Goal: Task Accomplishment & Management: Complete application form

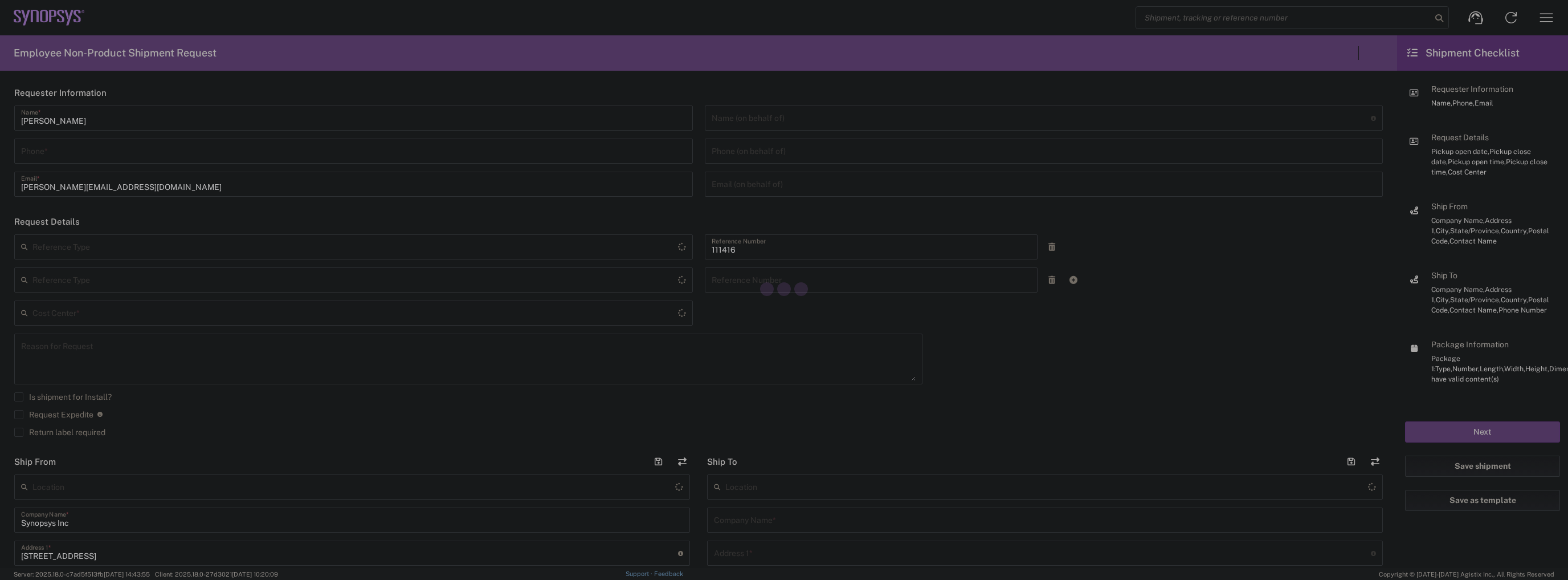
type input "Department"
type input "US01, SIG, IT Platform Products 111416"
type input "[US_STATE]"
type input "[GEOGRAPHIC_DATA]"
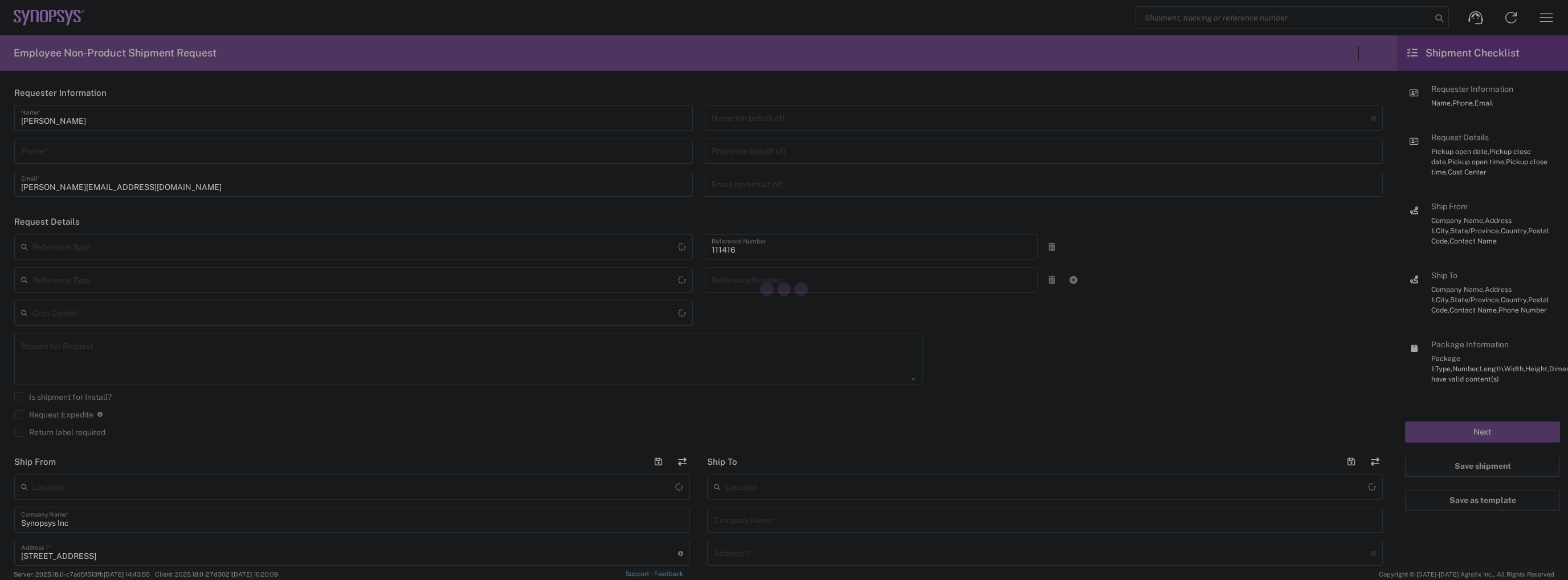
type input "Delivered at Place"
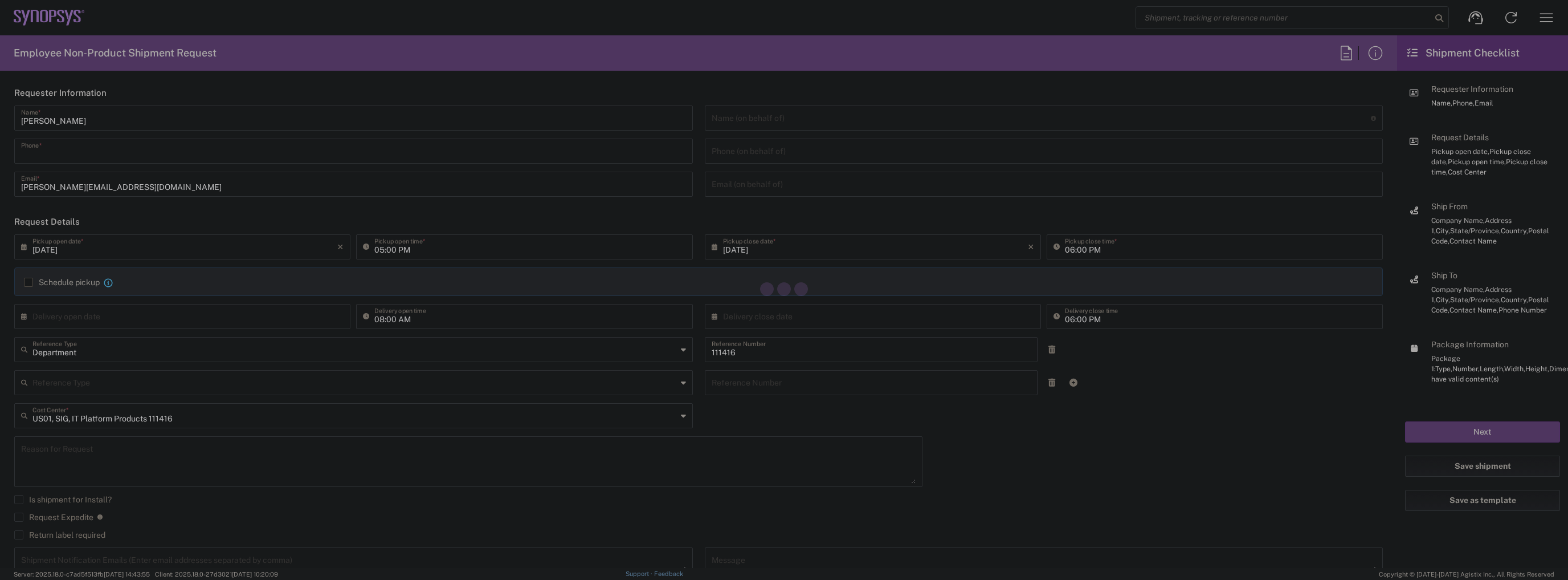
type input "5087260294"
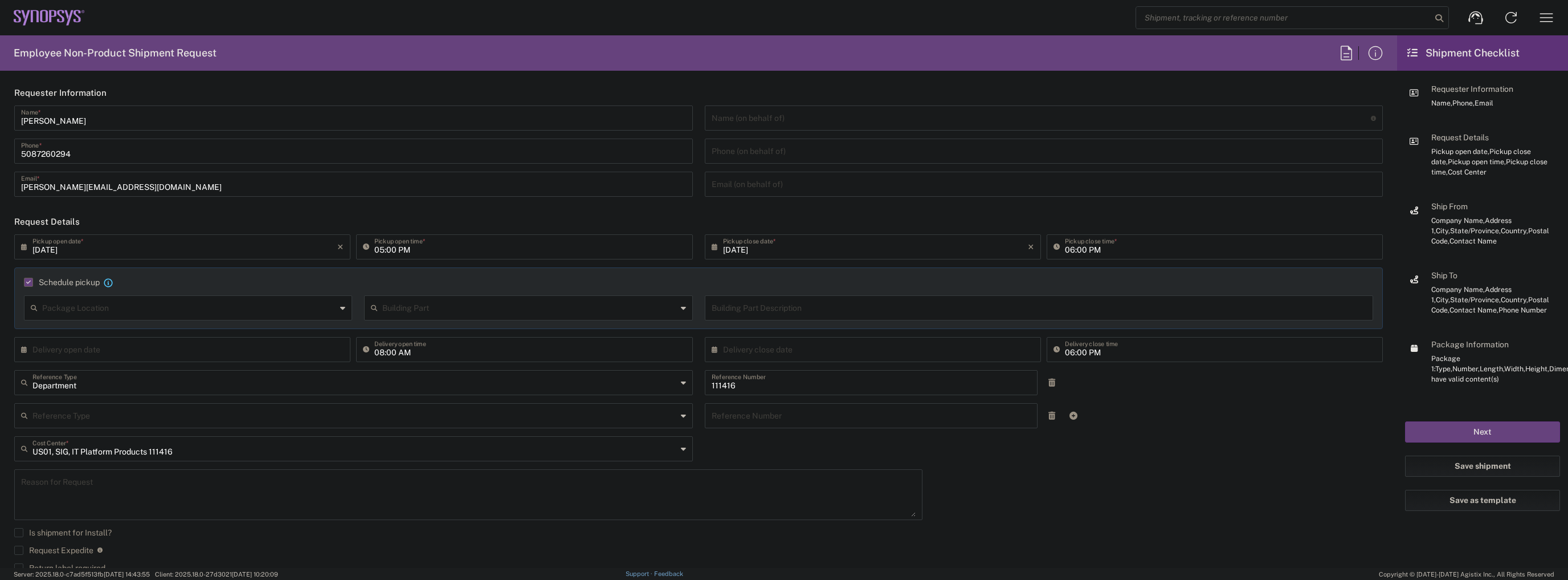
type input "5087260294"
type input "[DATE]"
type input "05:00 PM"
type input "Department"
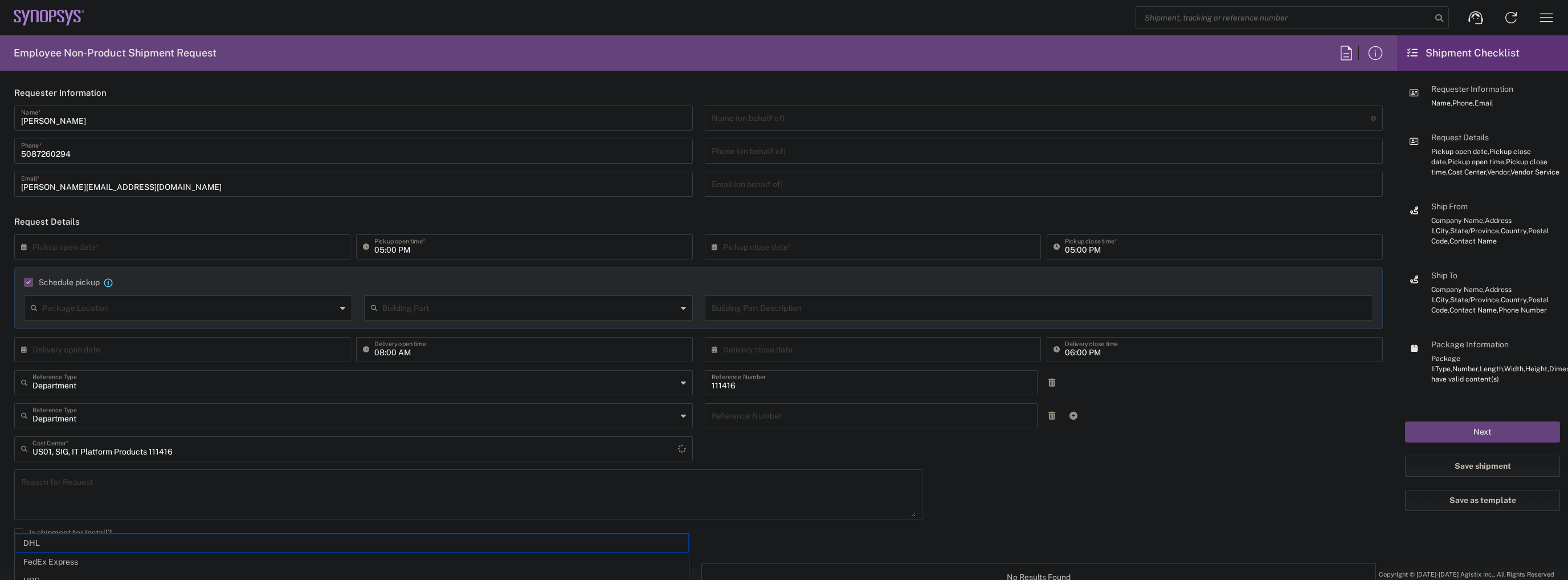
type input "1"
type input "Marlboro US04"
type input "Sender/Shipper"
type input "FedEx Express"
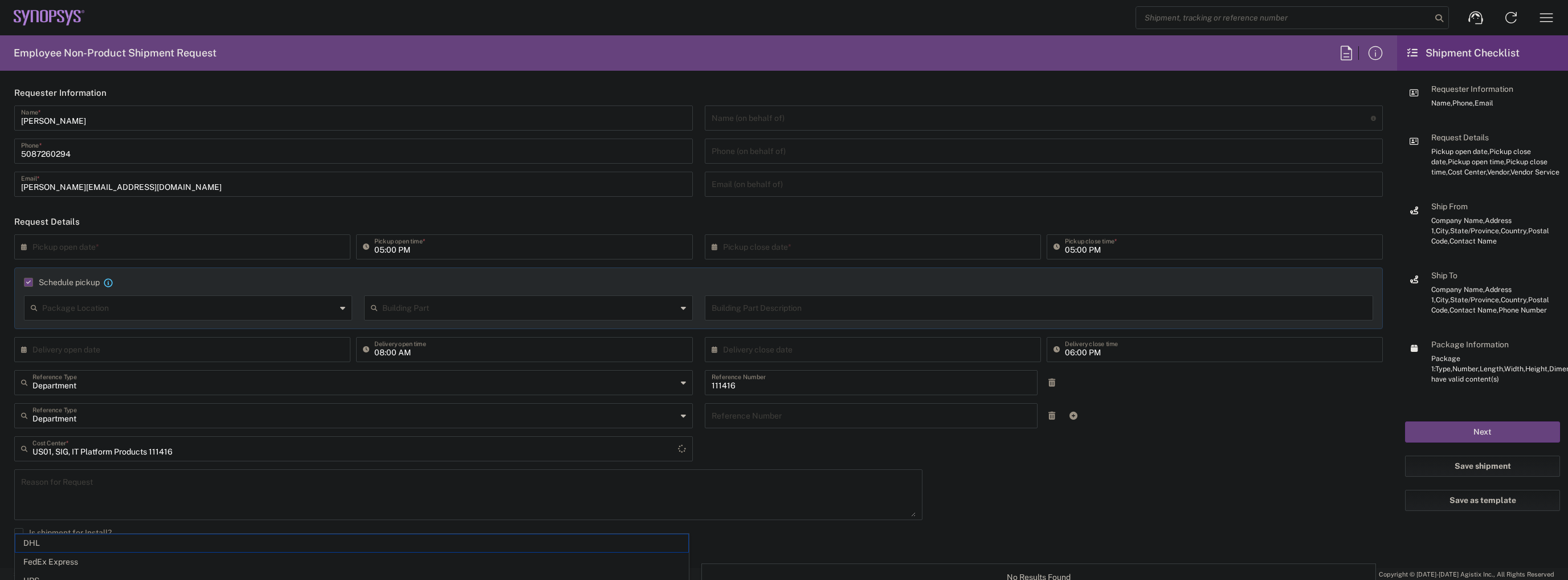
type input "[US_STATE]"
type input "Large Box"
type input "2Day"
type textarea "Tech Refresh"
type input "5"
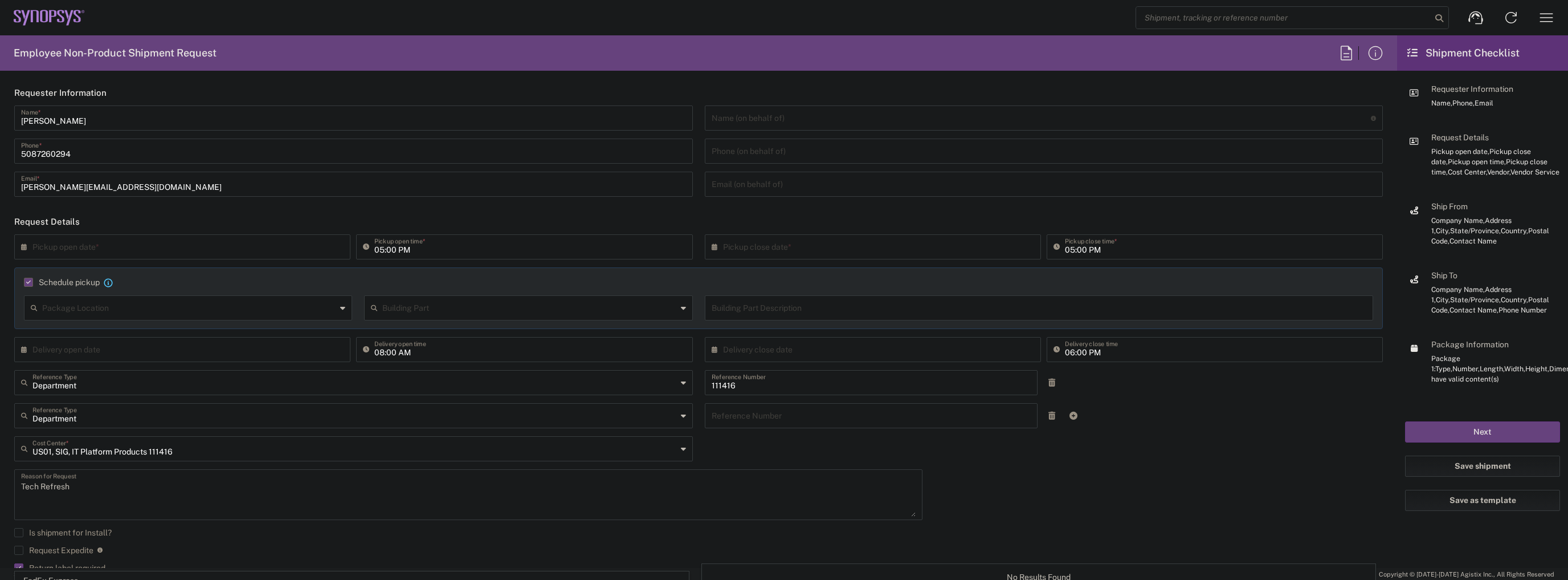
type input "Synopsys Inc"
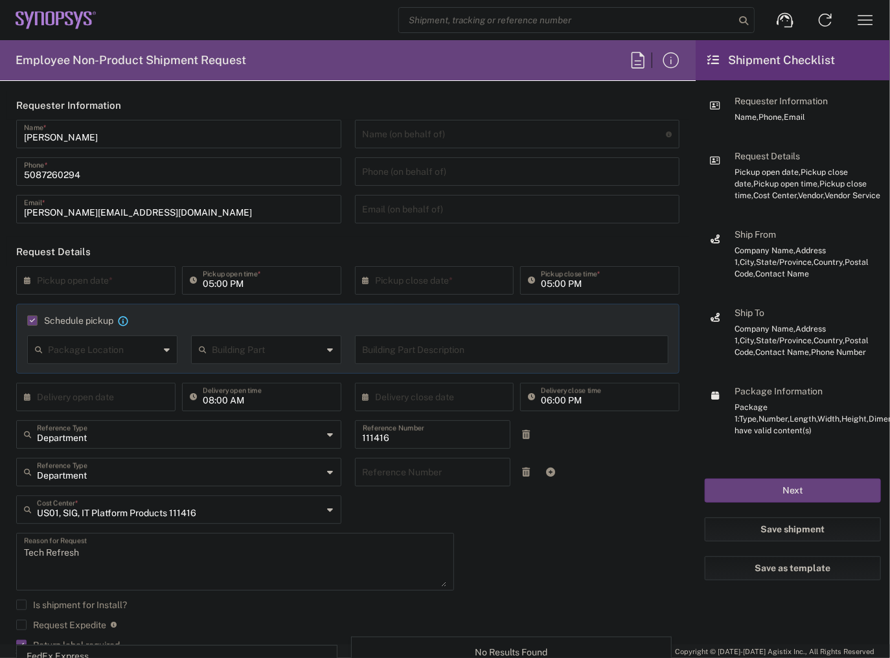
scroll to position [52, 0]
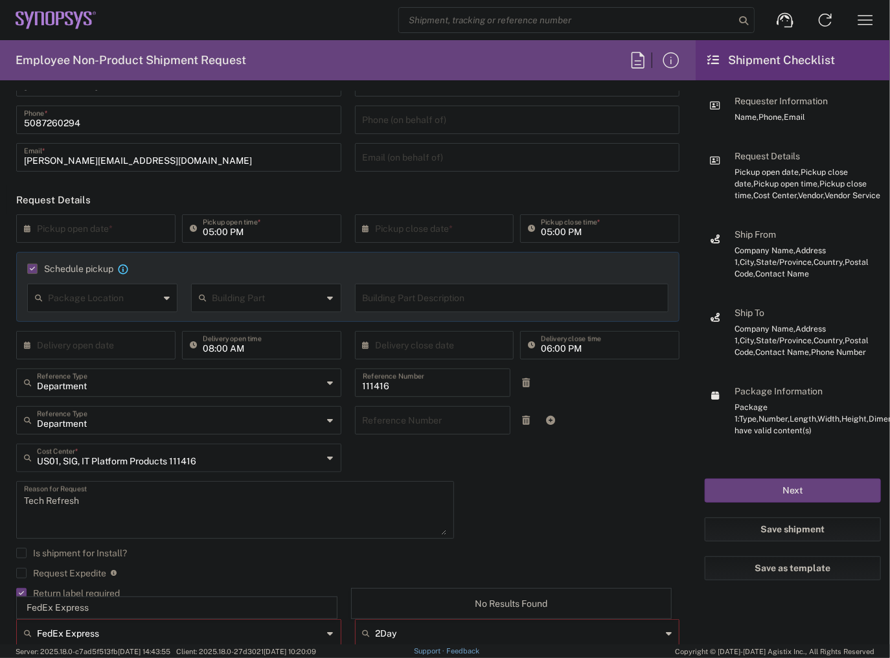
click at [14, 228] on div "× Pickup open date * Cancel Apply" at bounding box center [96, 233] width 166 height 38
click at [19, 225] on div "× Pickup open date *" at bounding box center [95, 228] width 159 height 28
click at [23, 227] on div "× Pickup open date *" at bounding box center [95, 228] width 159 height 28
click at [28, 229] on icon at bounding box center [30, 228] width 13 height 21
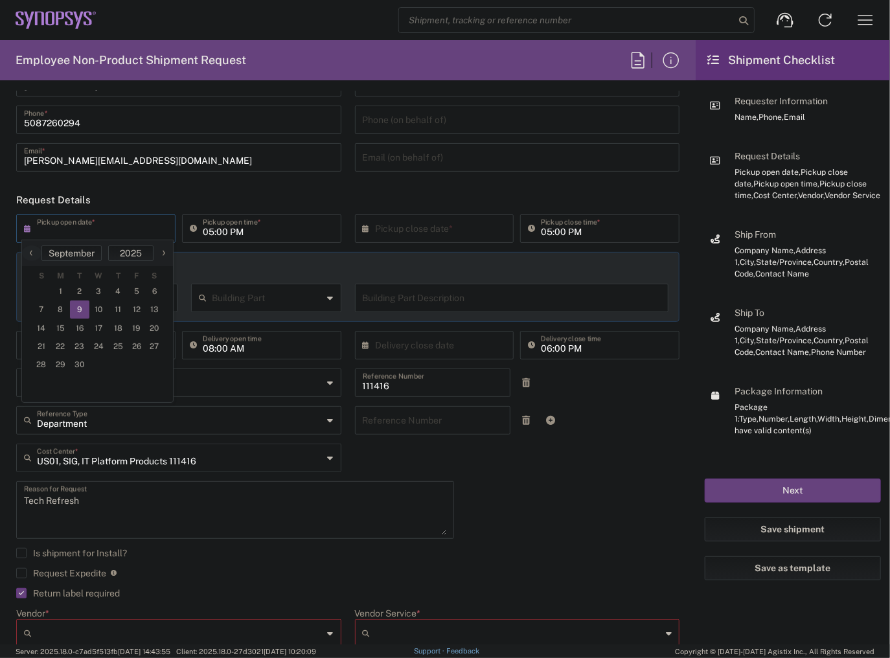
click at [73, 310] on span "9" at bounding box center [79, 310] width 19 height 18
type input "[DATE]"
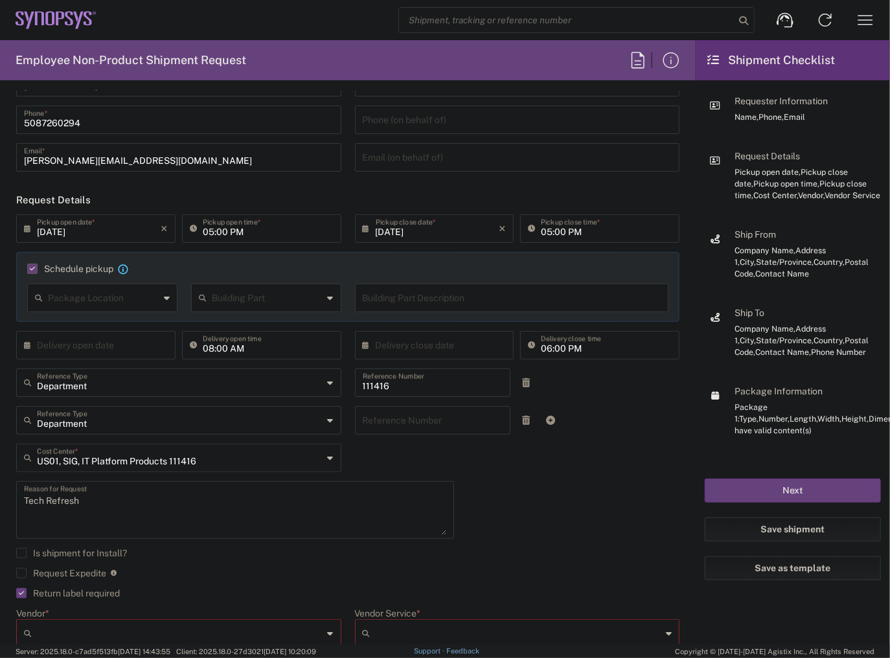
click at [203, 233] on input "05:00 PM" at bounding box center [268, 227] width 131 height 23
type input "02:00 PM"
click at [619, 446] on div "[DATE] × Pickup open date * Cancel Apply 02:00 PM Pickup open time * [DATE] × P…" at bounding box center [348, 461] width 677 height 494
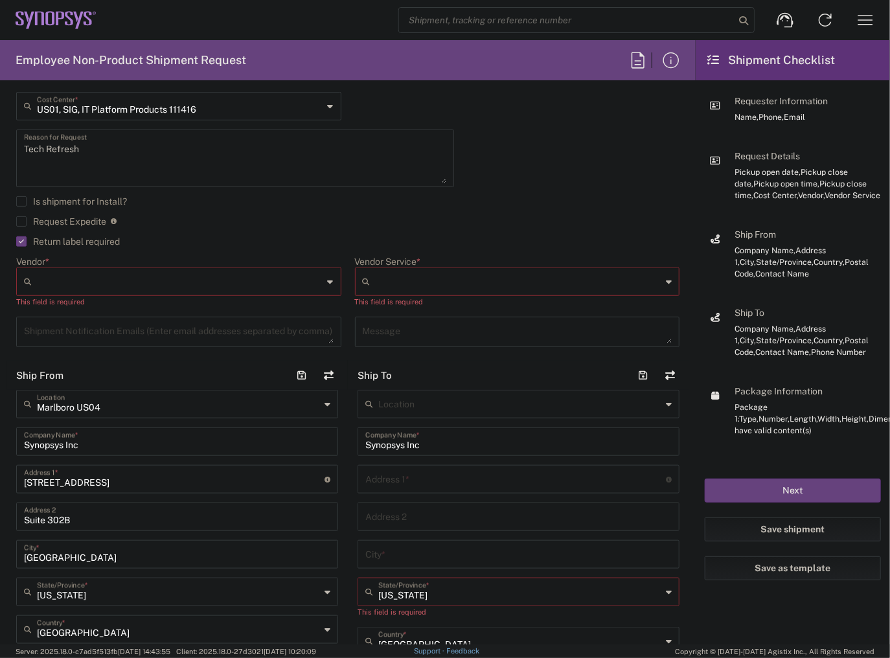
scroll to position [414, 0]
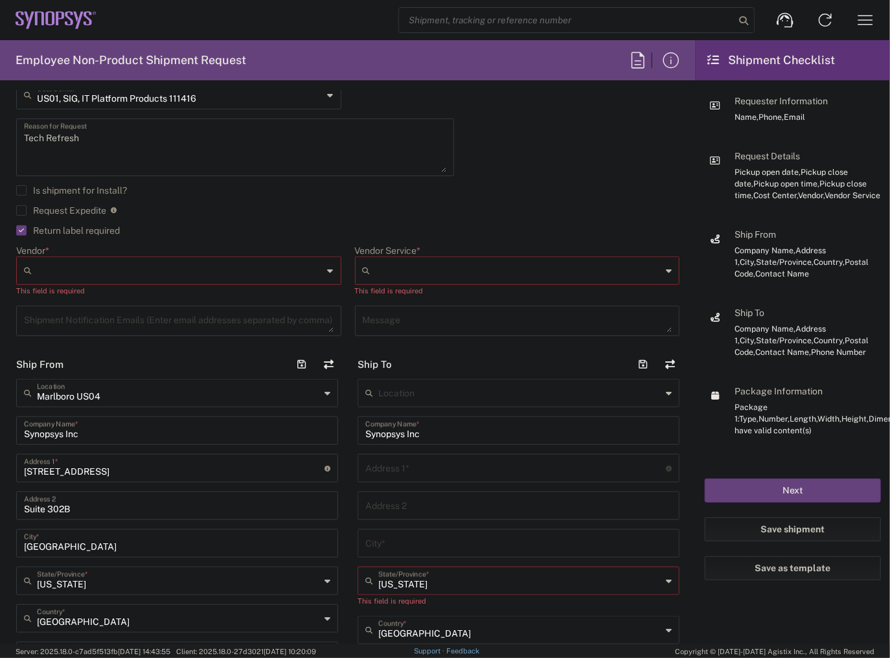
click at [196, 278] on input "Vendor *" at bounding box center [180, 270] width 286 height 21
click at [179, 310] on span "FedEx Express" at bounding box center [176, 320] width 319 height 20
type input "FedEx Express"
click at [455, 272] on input "Vendor Service *" at bounding box center [519, 270] width 286 height 21
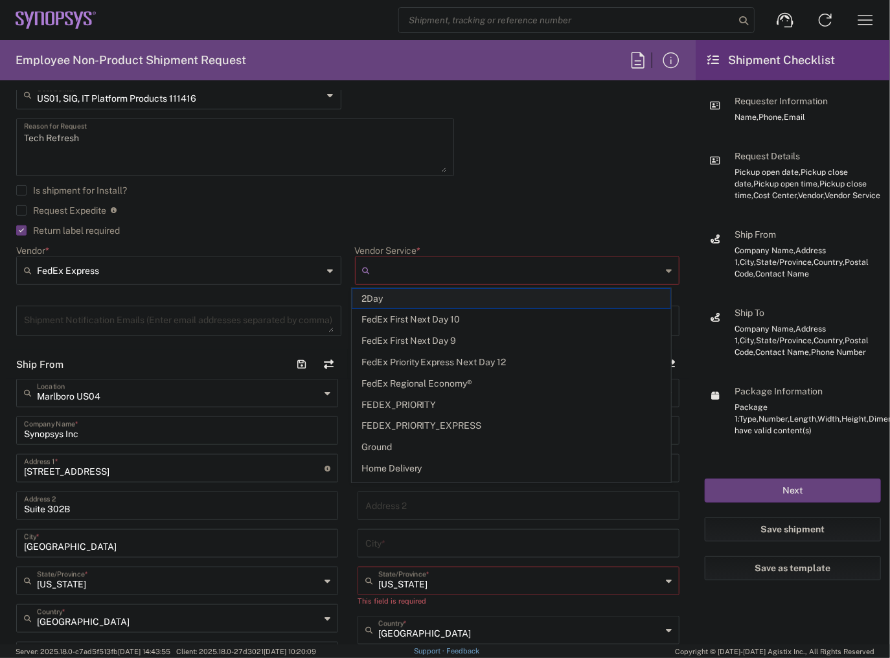
click at [430, 306] on span "2Day" at bounding box center [511, 299] width 319 height 20
type input "2Day"
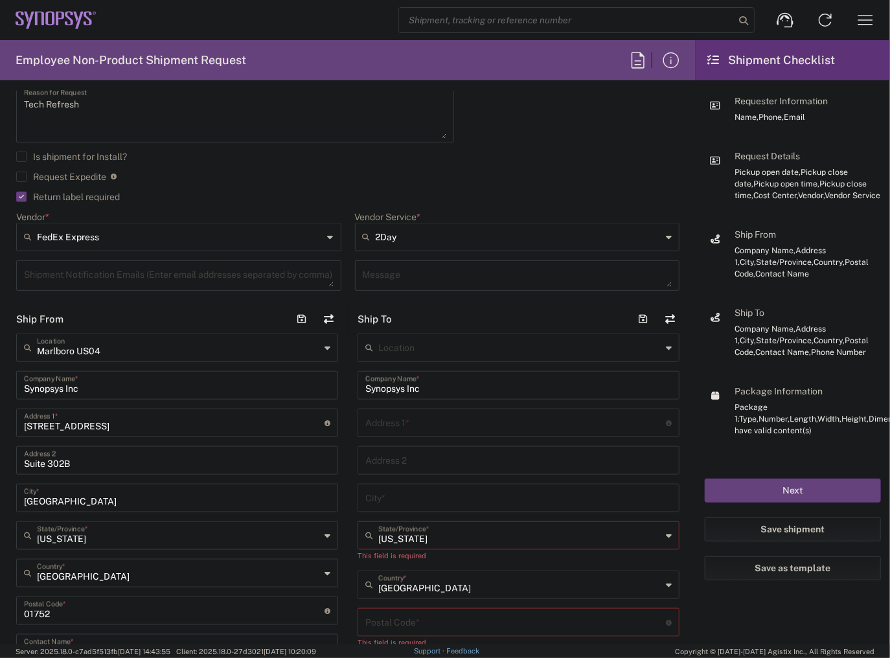
scroll to position [466, 0]
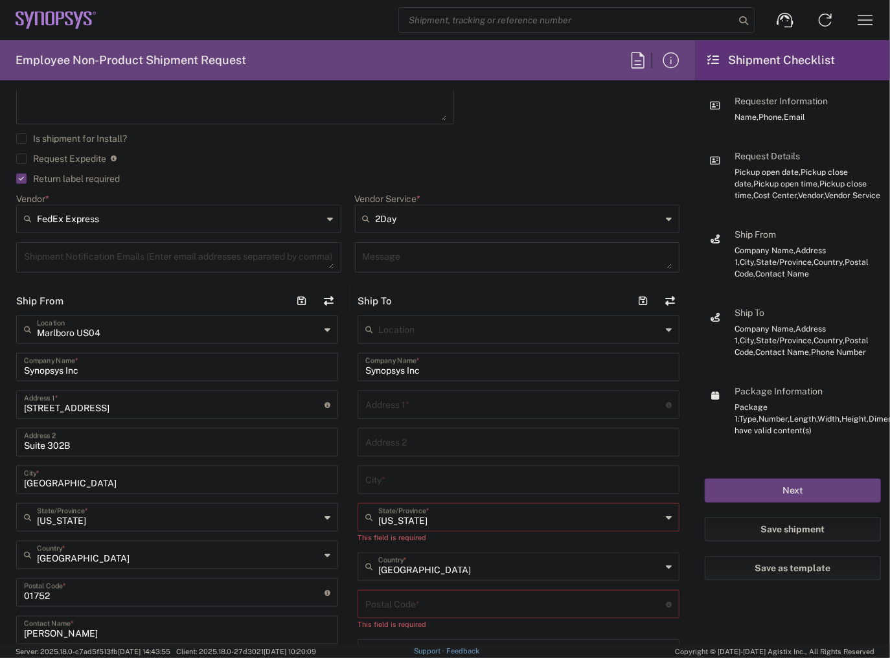
click at [421, 400] on input "text" at bounding box center [515, 403] width 301 height 23
click at [453, 398] on input "text" at bounding box center [515, 403] width 301 height 23
paste input "[STREET_ADDRESS]"
type input "[STREET_ADDRESS]"
click at [422, 442] on input "text" at bounding box center [518, 441] width 306 height 23
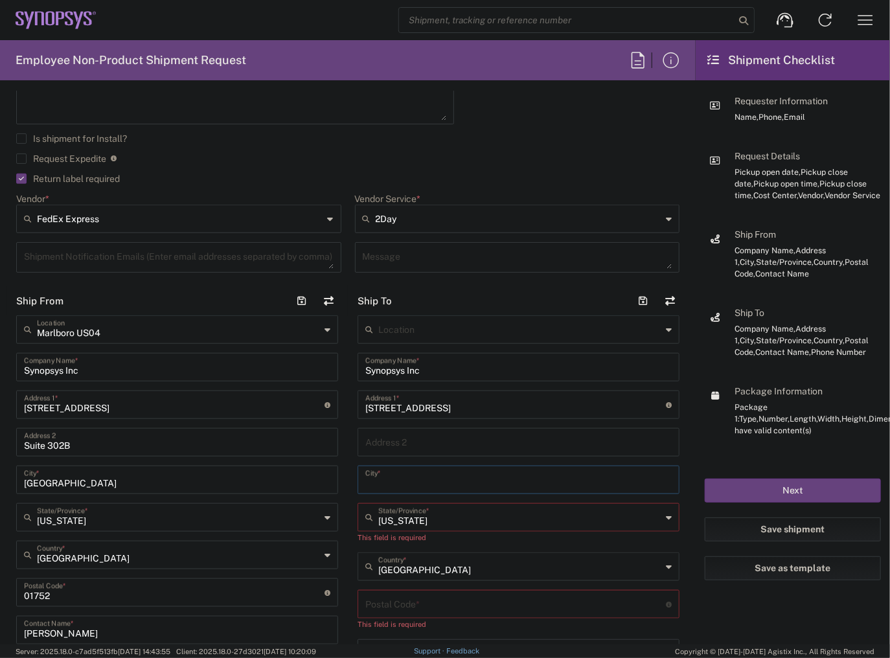
drag, startPoint x: 413, startPoint y: 476, endPoint x: 422, endPoint y: 466, distance: 13.3
click at [411, 471] on input "text" at bounding box center [518, 479] width 306 height 23
click at [432, 470] on input "text" at bounding box center [518, 479] width 306 height 23
paste input "[GEOGRAPHIC_DATA]"
type input "[GEOGRAPHIC_DATA]"
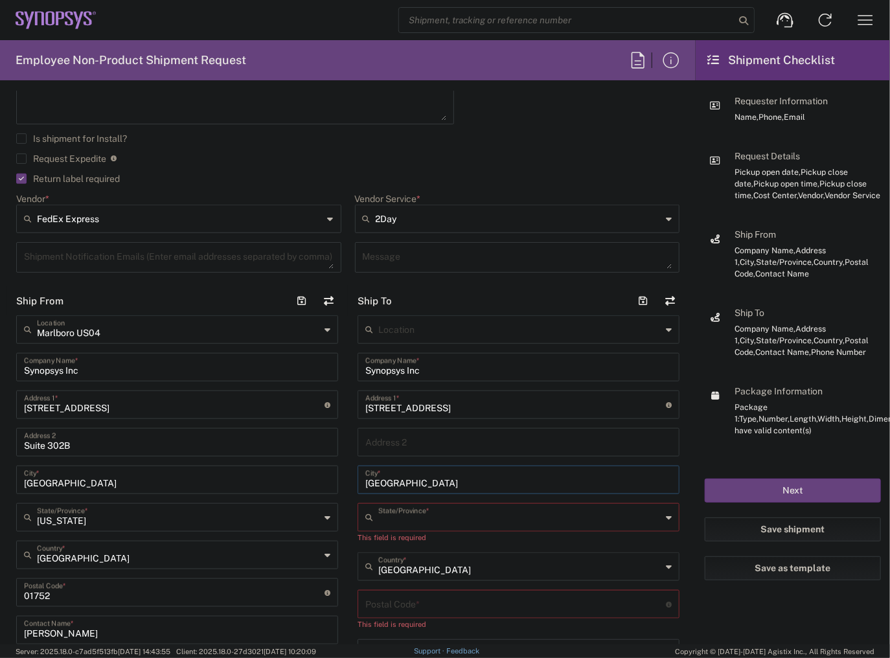
click at [448, 523] on input "text" at bounding box center [519, 516] width 283 height 23
click at [412, 470] on span "[US_STATE]" at bounding box center [512, 470] width 315 height 20
type input "[US_STATE]"
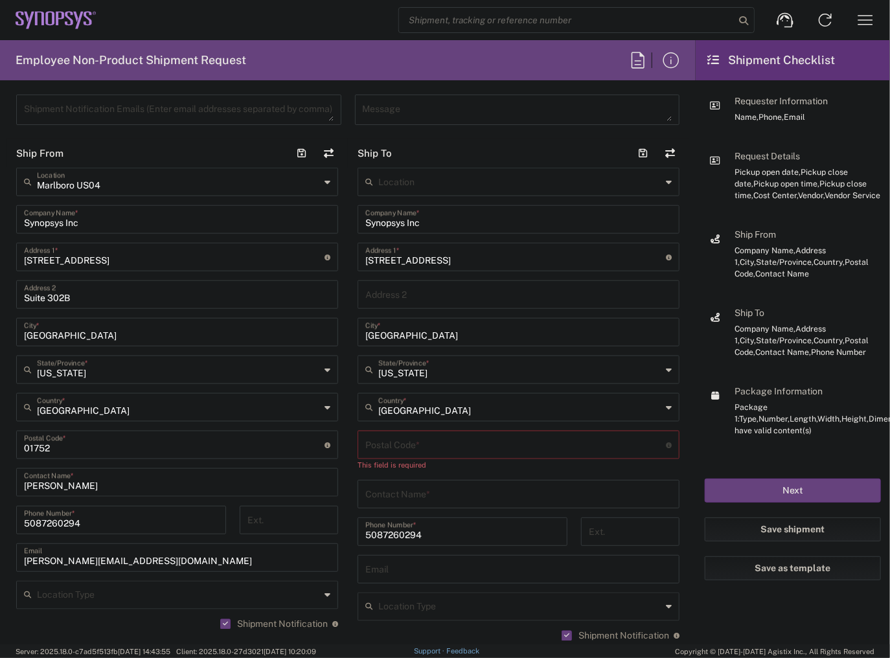
scroll to position [570, 0]
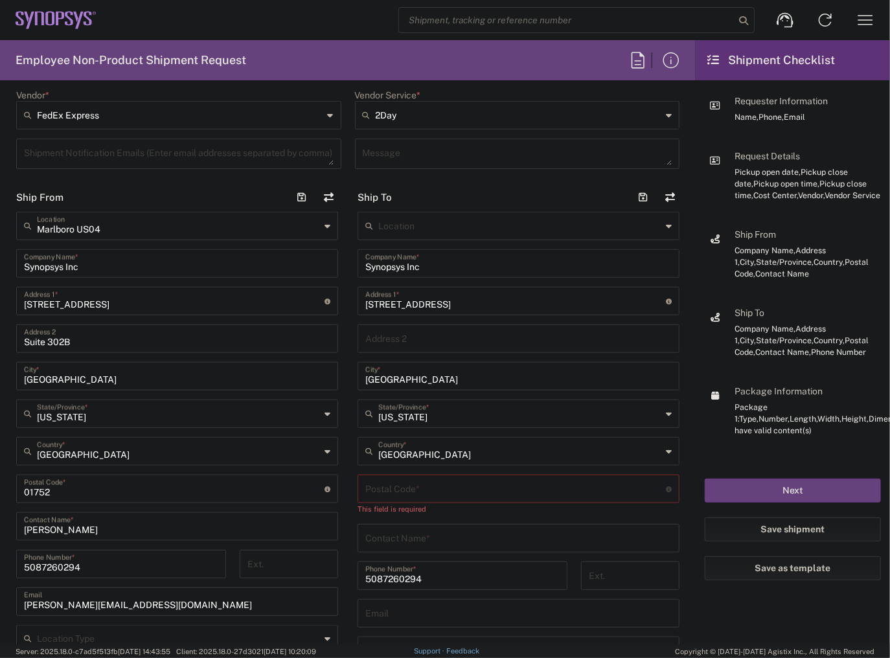
click at [435, 497] on input "undefined" at bounding box center [515, 488] width 301 height 23
paste input "20171"
type input "20171"
click at [429, 526] on input "text" at bounding box center [518, 525] width 306 height 23
click at [519, 519] on input "text" at bounding box center [518, 525] width 306 height 23
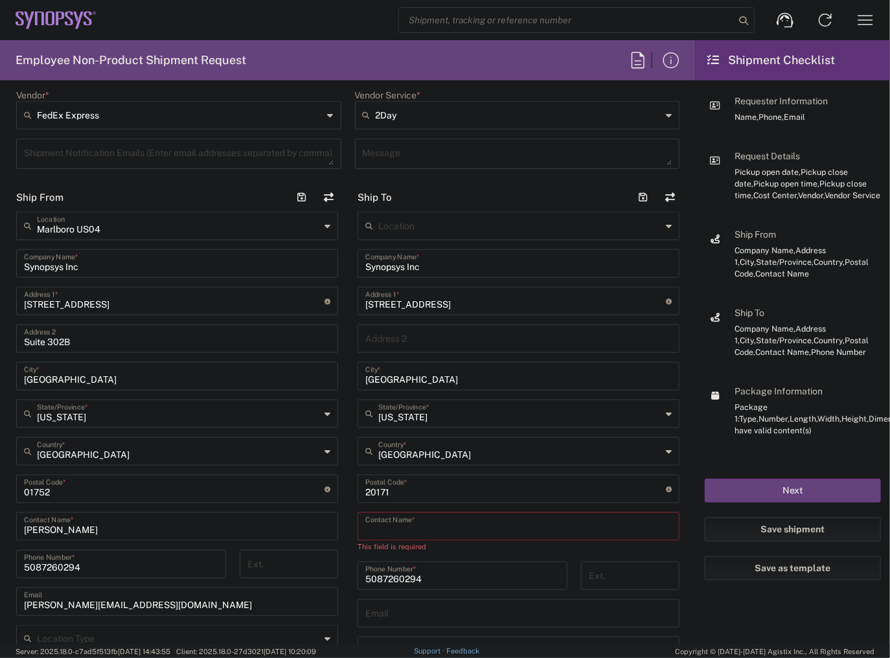
paste input "[PERSON_NAME]"
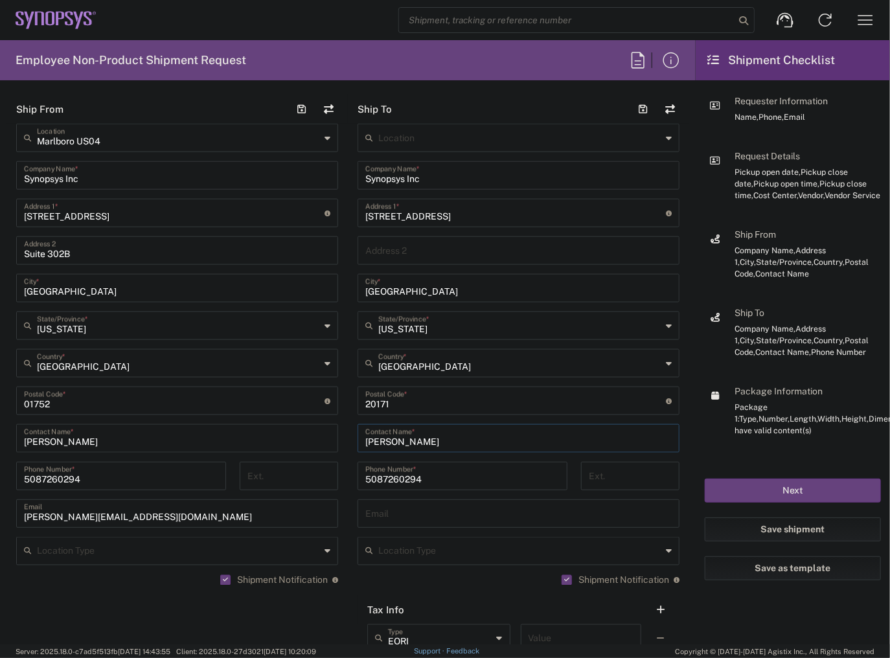
scroll to position [674, 0]
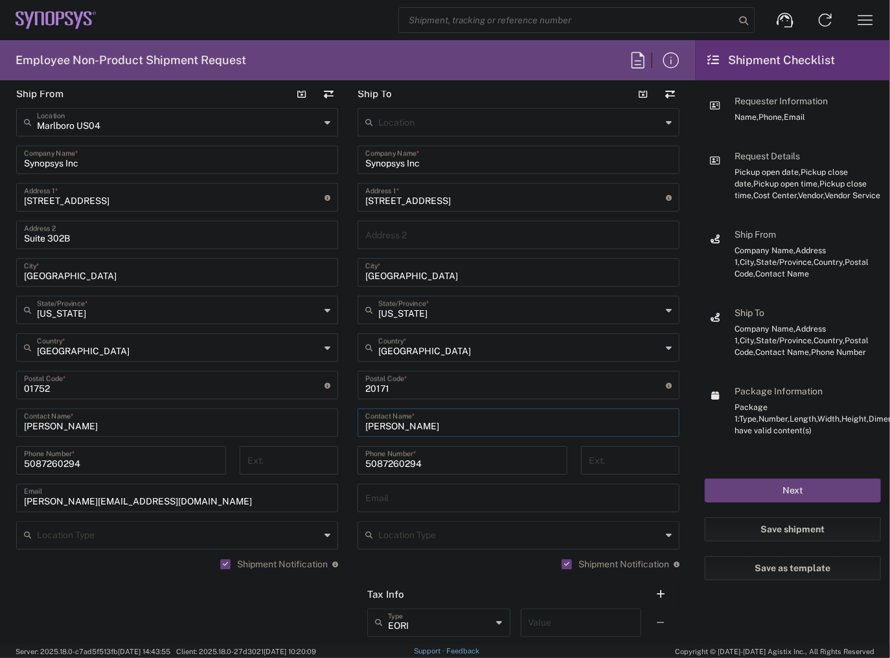
type input "[PERSON_NAME]"
click at [536, 499] on input "text" at bounding box center [518, 497] width 306 height 23
click at [387, 488] on input "text" at bounding box center [518, 497] width 306 height 23
paste input "[PERSON_NAME][EMAIL_ADDRESS][PERSON_NAME][DOMAIN_NAME]"
type input "[PERSON_NAME][EMAIL_ADDRESS][PERSON_NAME][DOMAIN_NAME]"
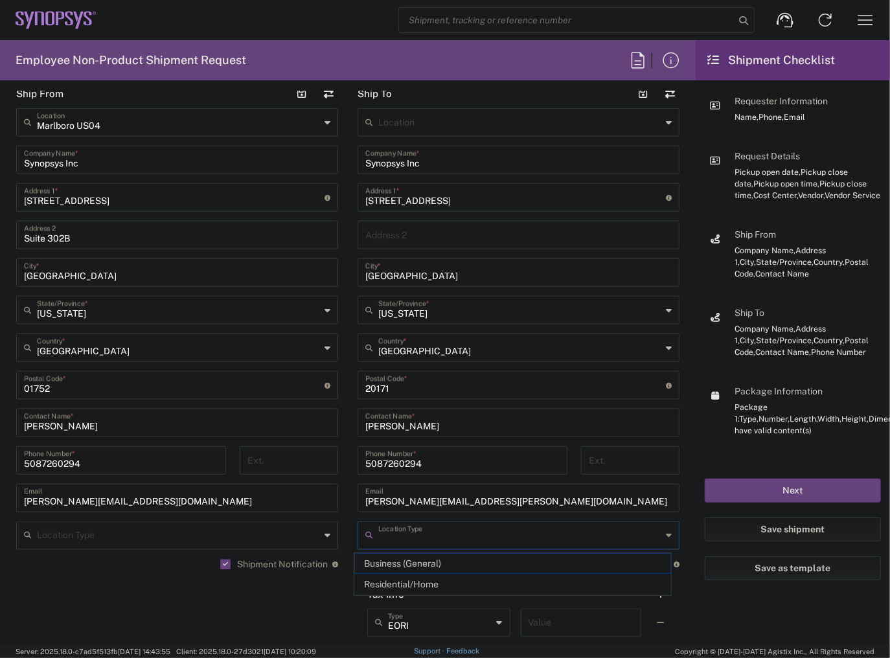
click at [411, 538] on input "text" at bounding box center [519, 534] width 283 height 23
click at [281, 604] on agx-shipment-stop-widget "Ship From [GEOGRAPHIC_DATA] [GEOGRAPHIC_DATA] Location [GEOGRAPHIC_DATA] US04 S…" at bounding box center [176, 367] width 341 height 576
click at [421, 471] on div "[PHONE_NUMBER] Phone Number *" at bounding box center [462, 460] width 210 height 28
click at [425, 466] on input "5087260294" at bounding box center [462, 459] width 194 height 23
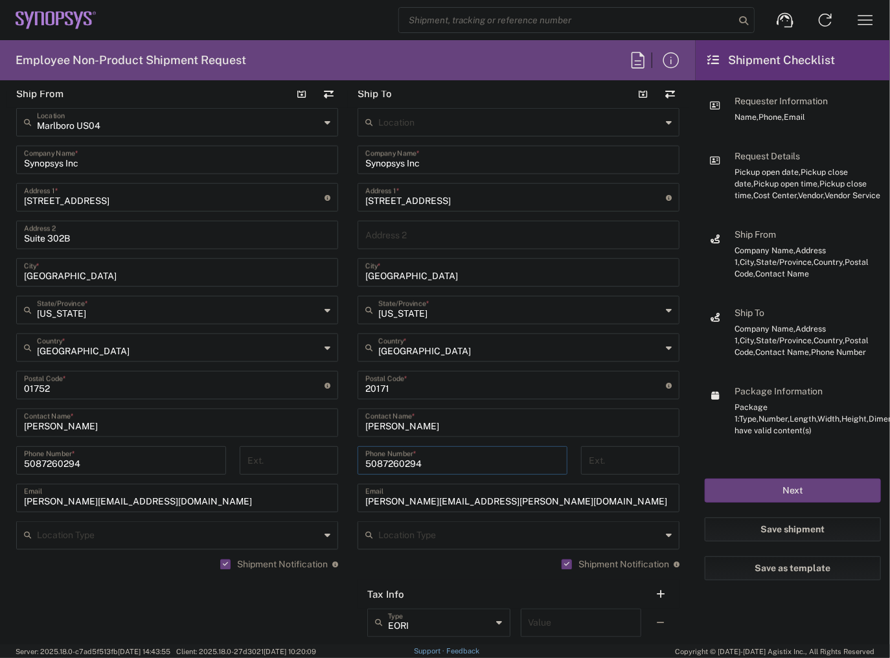
paste input "7036593738"
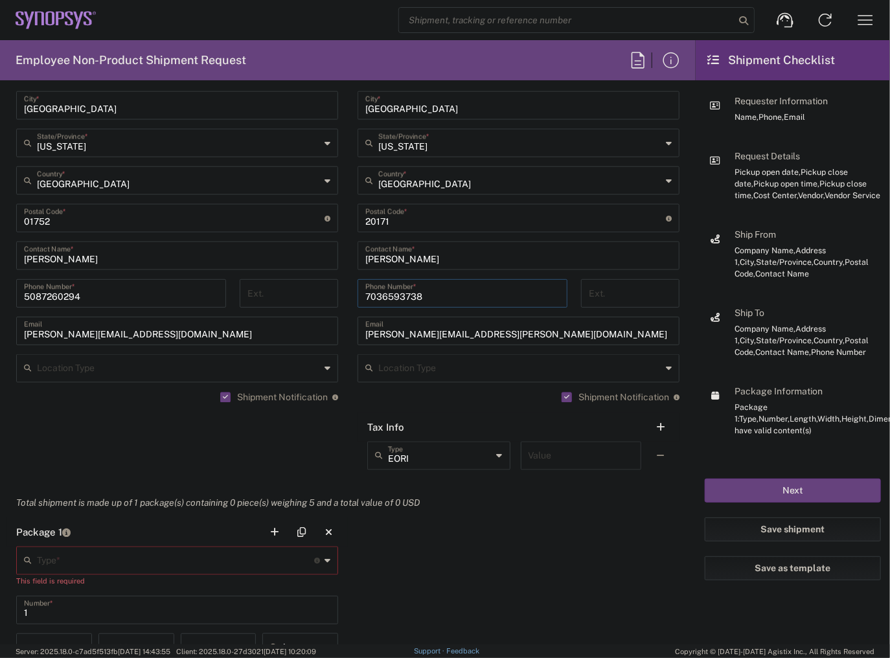
scroll to position [881, 0]
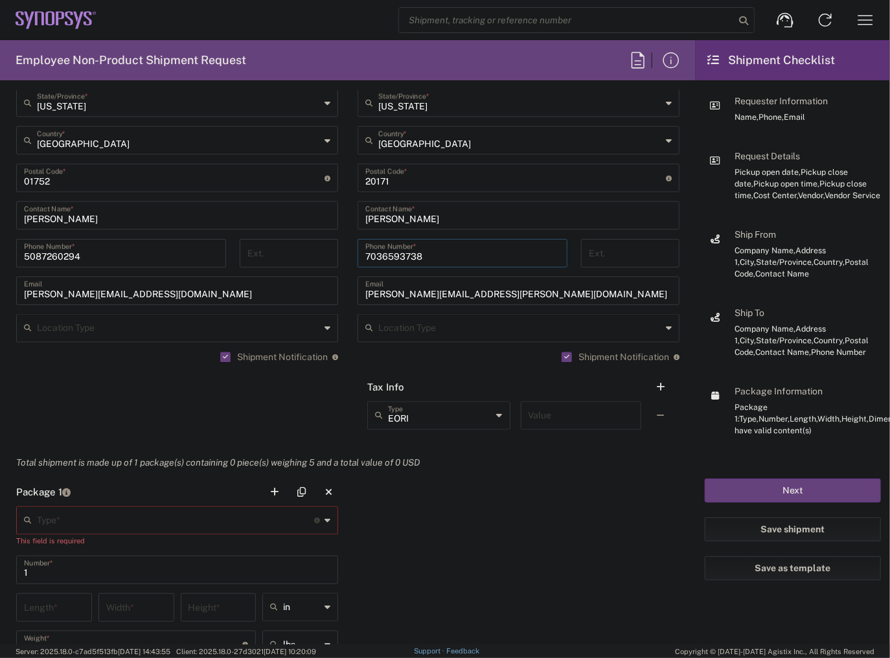
type input "7036593738"
click at [258, 528] on input "text" at bounding box center [175, 519] width 277 height 23
click at [82, 499] on span "Large Box" at bounding box center [174, 496] width 315 height 20
type input "Large Box"
type input "17.5"
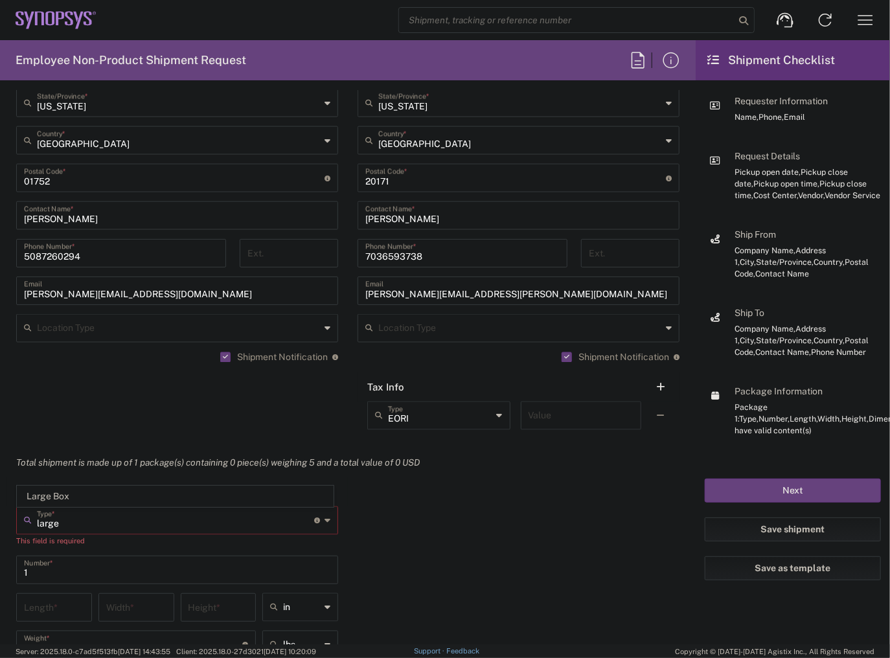
type input "12.5"
type input "3"
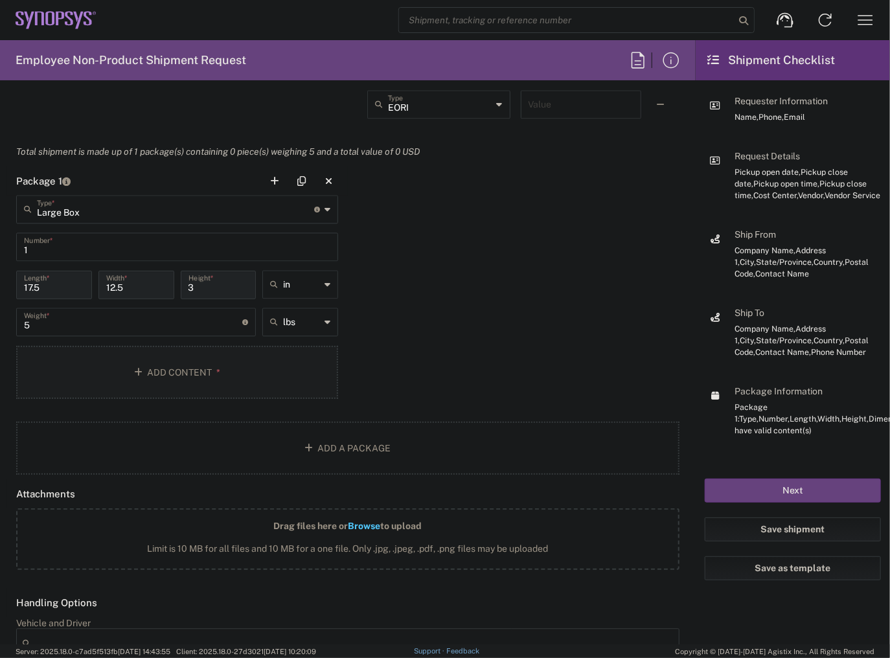
click at [92, 385] on button "Add Content *" at bounding box center [177, 372] width 322 height 53
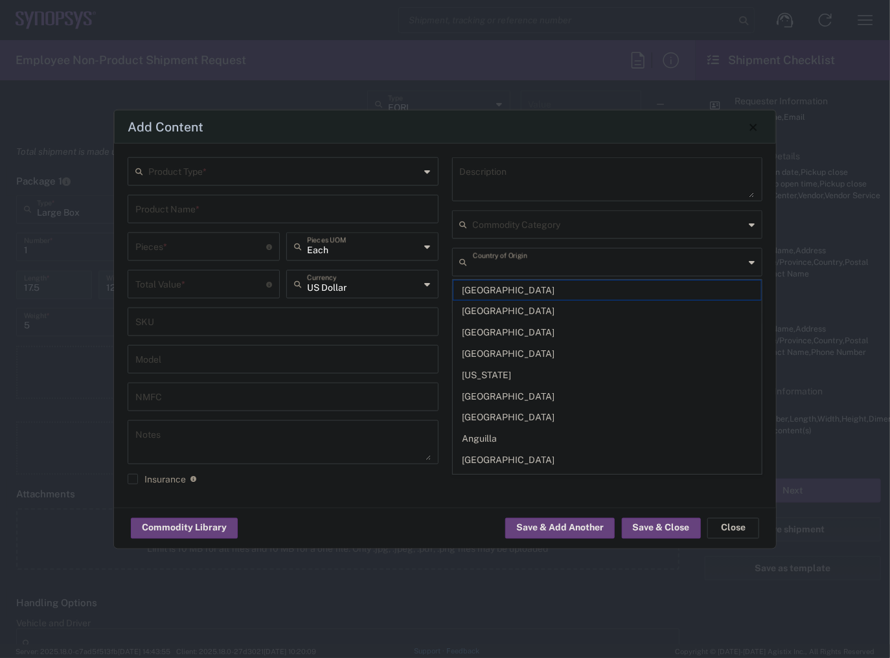
type input "[GEOGRAPHIC_DATA]"
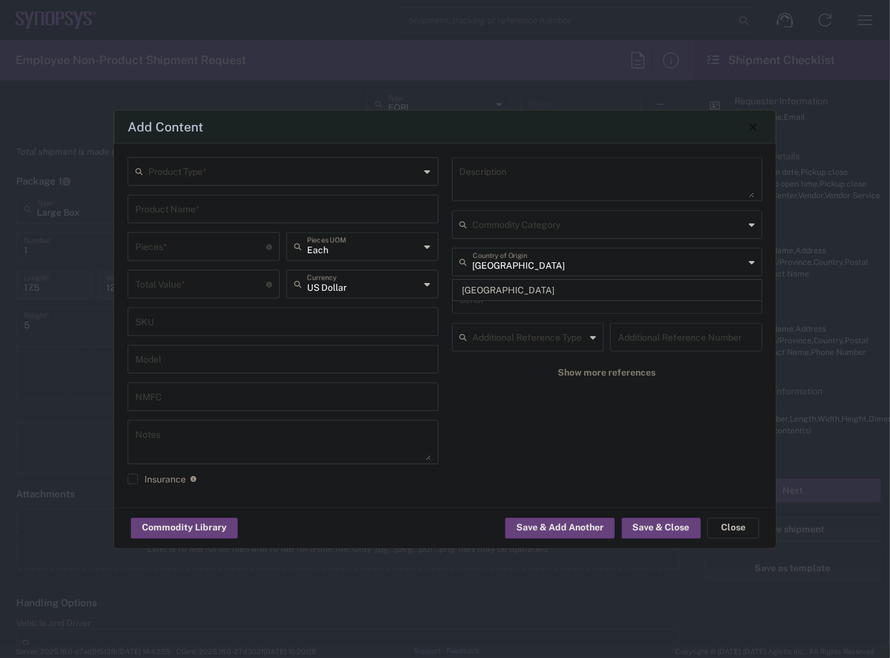
click at [176, 173] on input "text" at bounding box center [284, 170] width 272 height 23
click at [192, 220] on span "General Commodity" at bounding box center [283, 221] width 308 height 20
type input "General Commodity"
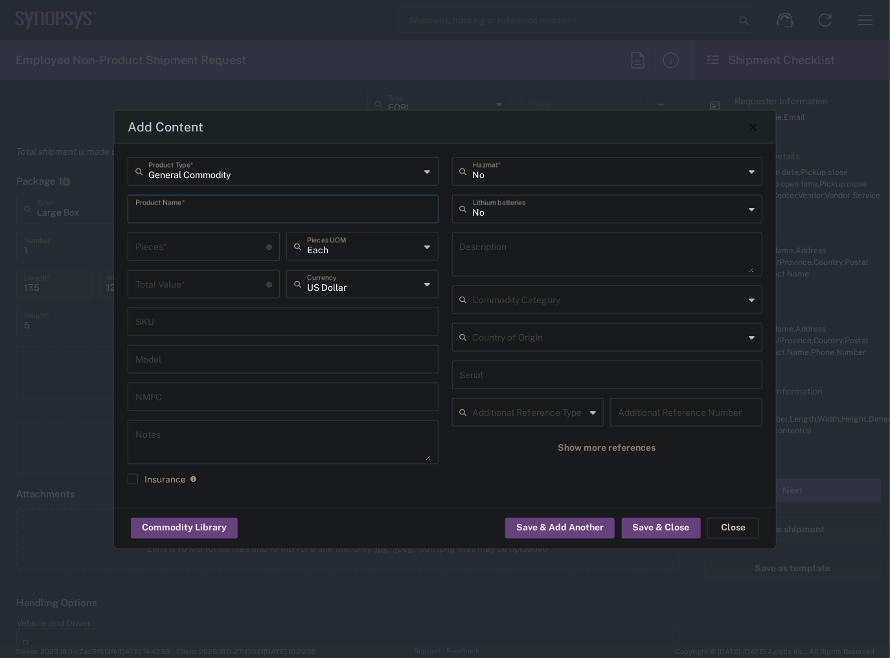
click at [193, 206] on input "text" at bounding box center [282, 208] width 295 height 23
type input "l"
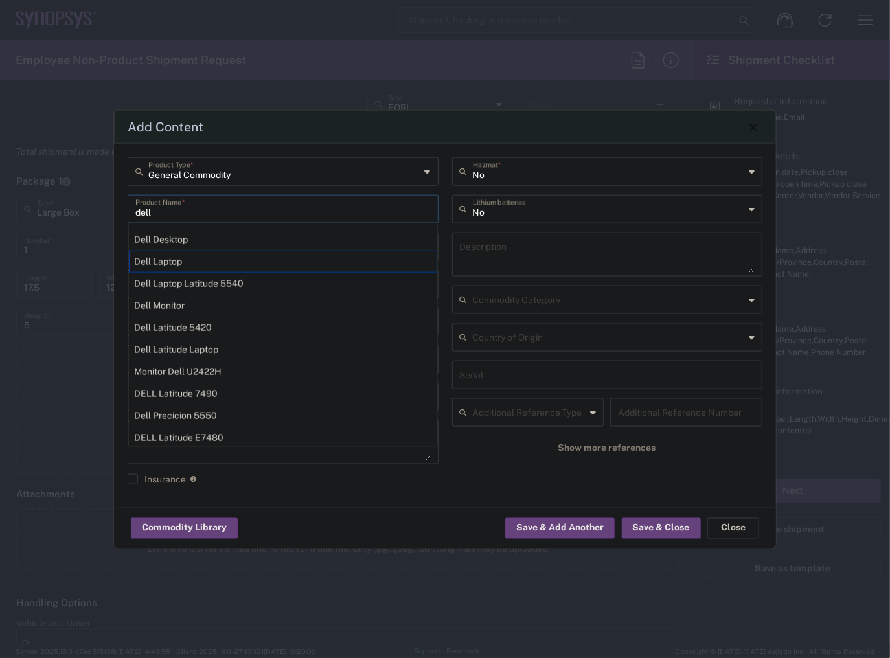
type input "Dell Laptop"
type textarea "Dell Laptop"
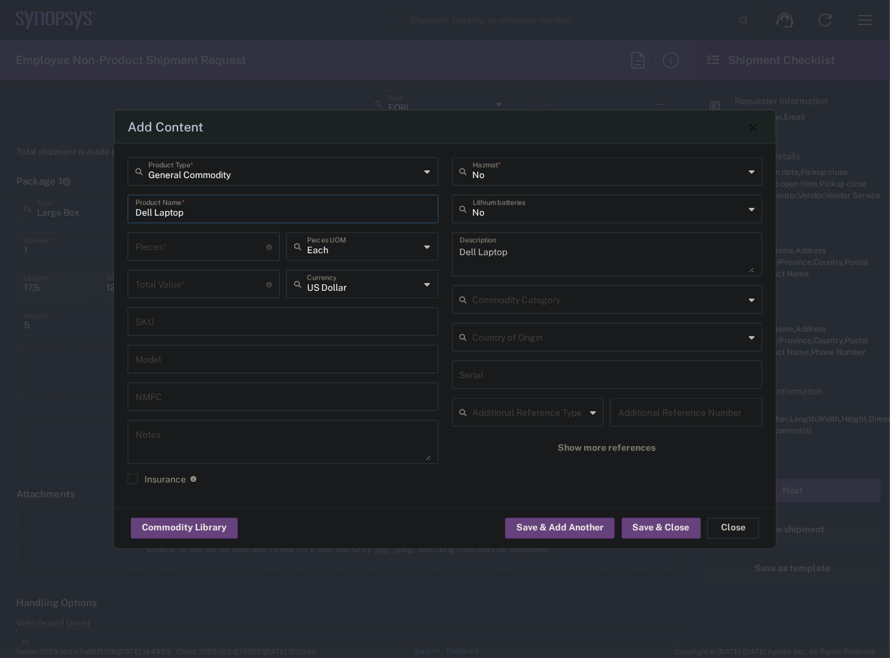
type input "Dell Laptop"
click at [155, 259] on div "Pieces * Number of pieces inside all the packages" at bounding box center [204, 247] width 152 height 28
click at [158, 247] on input "number" at bounding box center [200, 245] width 131 height 23
type input "1"
click at [148, 270] on div "Total Value * Total value of all the pieces" at bounding box center [204, 284] width 152 height 28
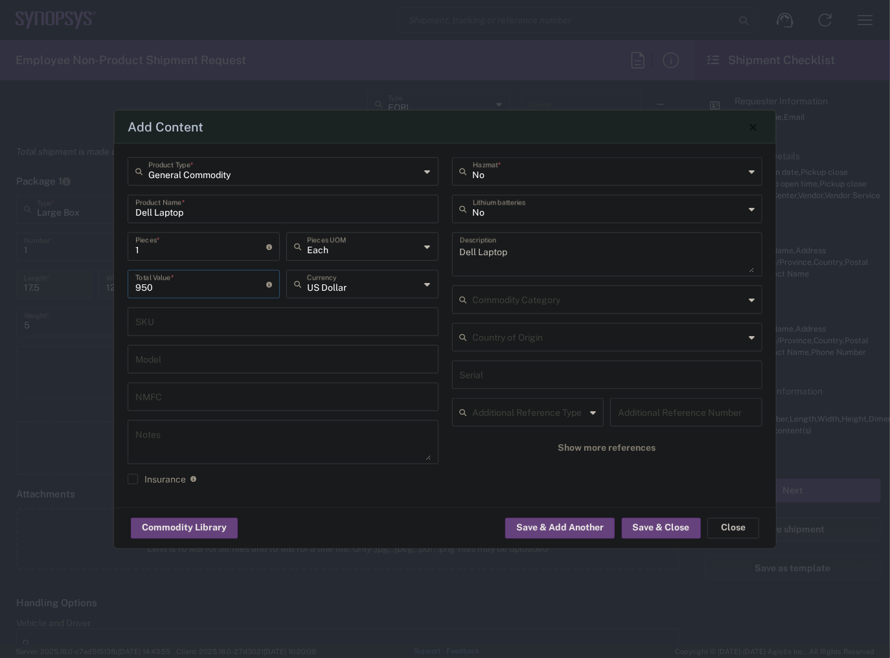
type input "950"
click at [515, 504] on div "General Commodity Product Type * Dell Laptop Product Name * 1 Pieces * Number o…" at bounding box center [445, 326] width 662 height 364
click at [488, 205] on input "text" at bounding box center [609, 208] width 272 height 23
click at [495, 249] on span "Yes" at bounding box center [607, 259] width 308 height 20
type input "Yes"
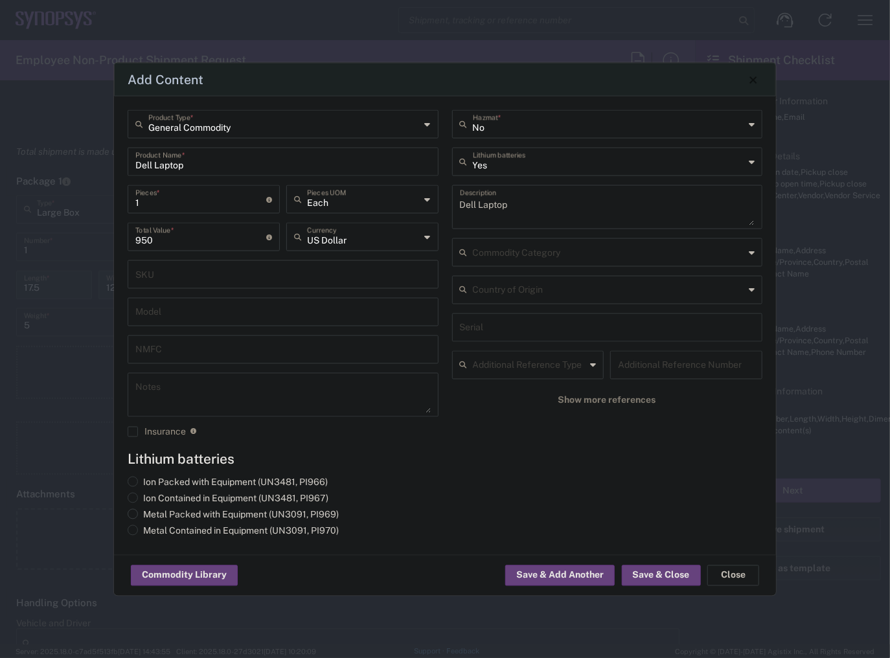
click at [172, 518] on label "Metal Packed with Equipment (UN3091, PI969)" at bounding box center [233, 515] width 211 height 12
click at [152, 517] on input "Metal Packed with Equipment (UN3091, PI969)" at bounding box center [147, 513] width 8 height 8
radio input "true"
click at [644, 578] on button "Save & Close" at bounding box center [661, 575] width 79 height 21
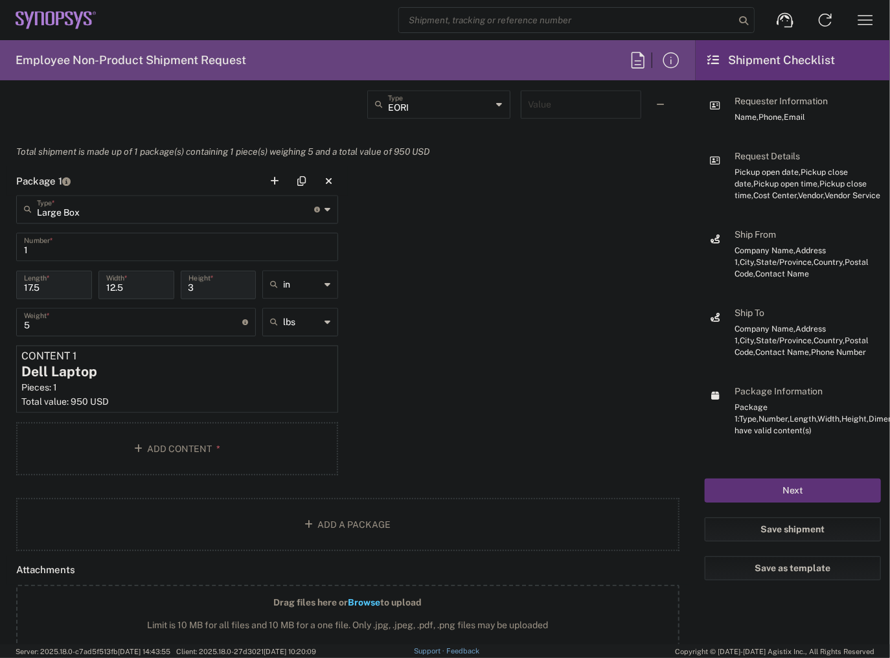
click at [751, 489] on button "Next" at bounding box center [793, 491] width 176 height 24
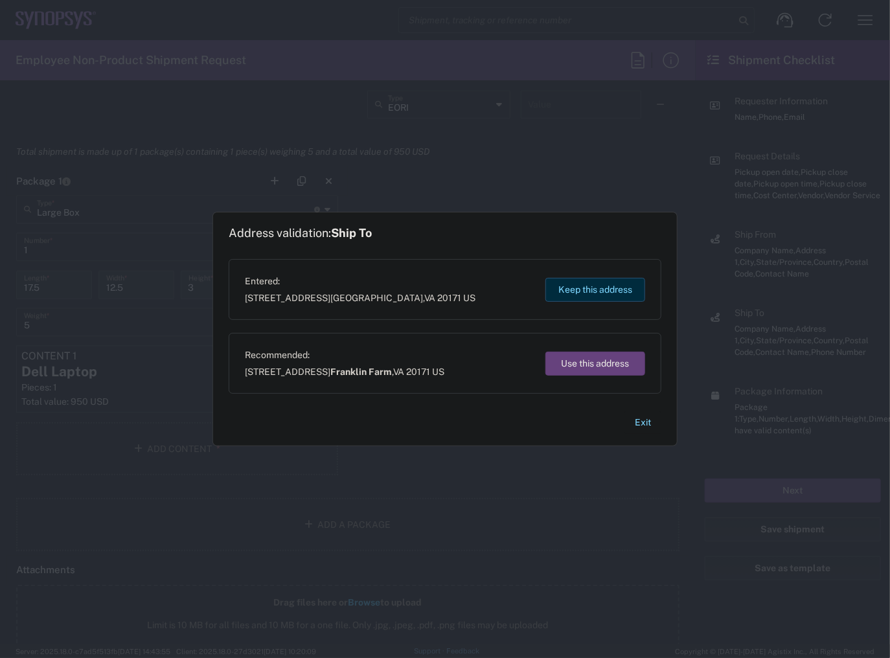
click at [580, 292] on button "Keep this address" at bounding box center [595, 290] width 100 height 24
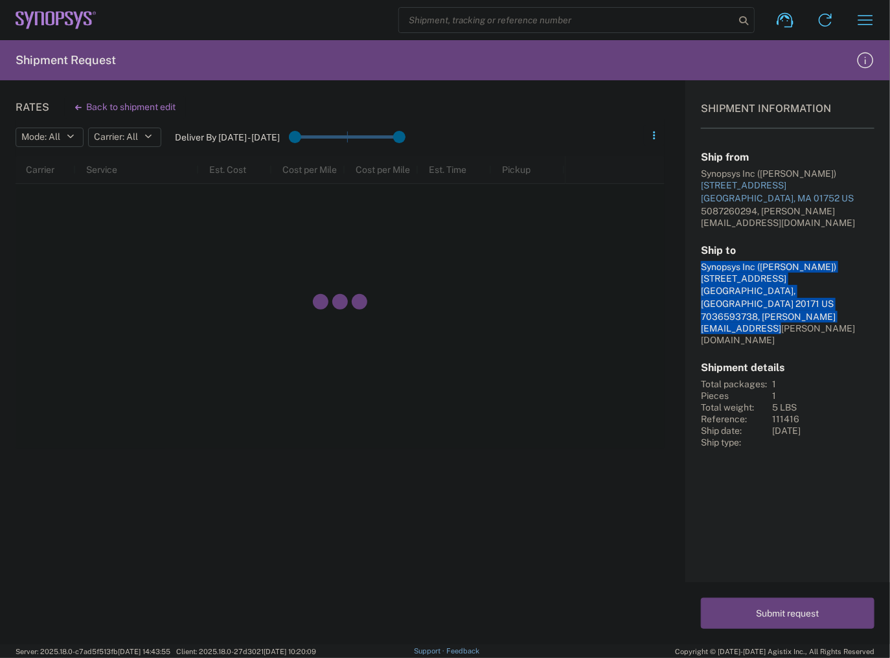
drag, startPoint x: 841, startPoint y: 304, endPoint x: 409, endPoint y: 234, distance: 437.0
click at [694, 256] on div "Shipment Information Ship from Synopsys Inc ([PERSON_NAME]) [STREET_ADDRESS] US…" at bounding box center [787, 264] width 205 height 368
copy div "Synopsys Inc ([PERSON_NAME]) [STREET_ADDRESS] US 7036593738, [PERSON_NAME][EMAI…"
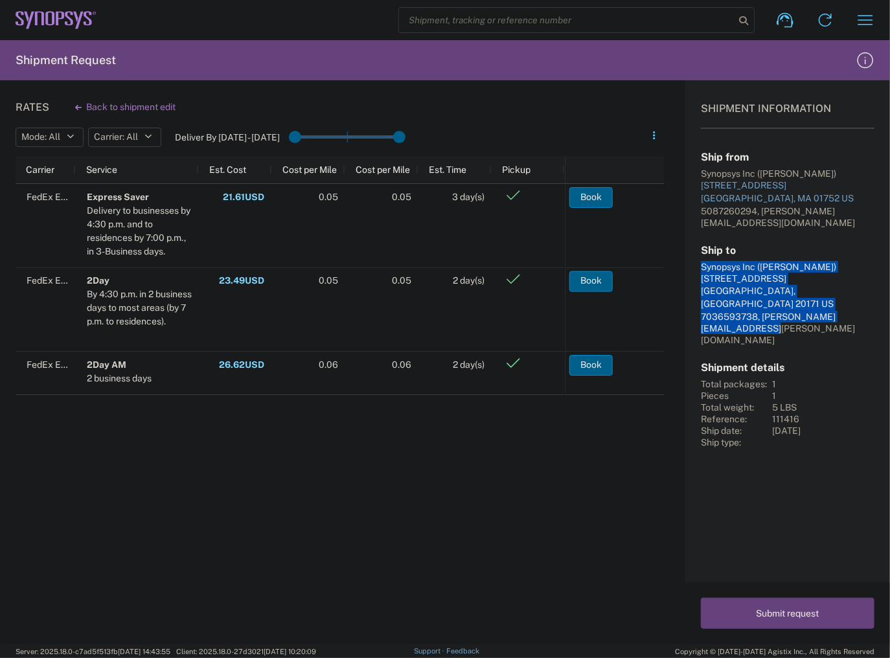
drag, startPoint x: 835, startPoint y: 306, endPoint x: 782, endPoint y: 286, distance: 55.9
click at [834, 311] on div "7036593738, [PERSON_NAME][EMAIL_ADDRESS][PERSON_NAME][DOMAIN_NAME]" at bounding box center [788, 328] width 174 height 35
copy div "Synopsys Inc ([PERSON_NAME]) [STREET_ADDRESS] US 7036593738, [PERSON_NAME][EMAI…"
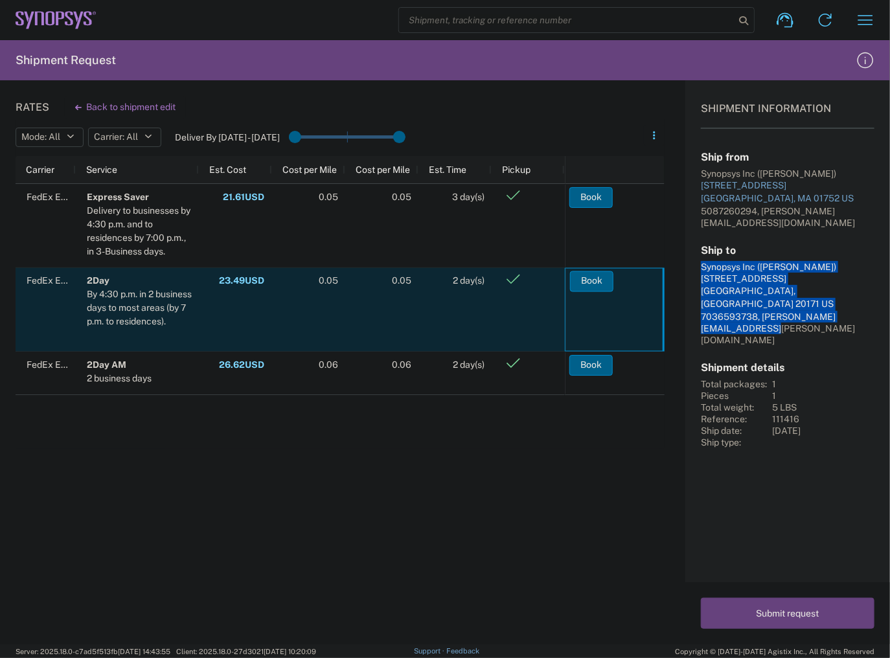
click at [588, 282] on button "Book" at bounding box center [591, 281] width 43 height 21
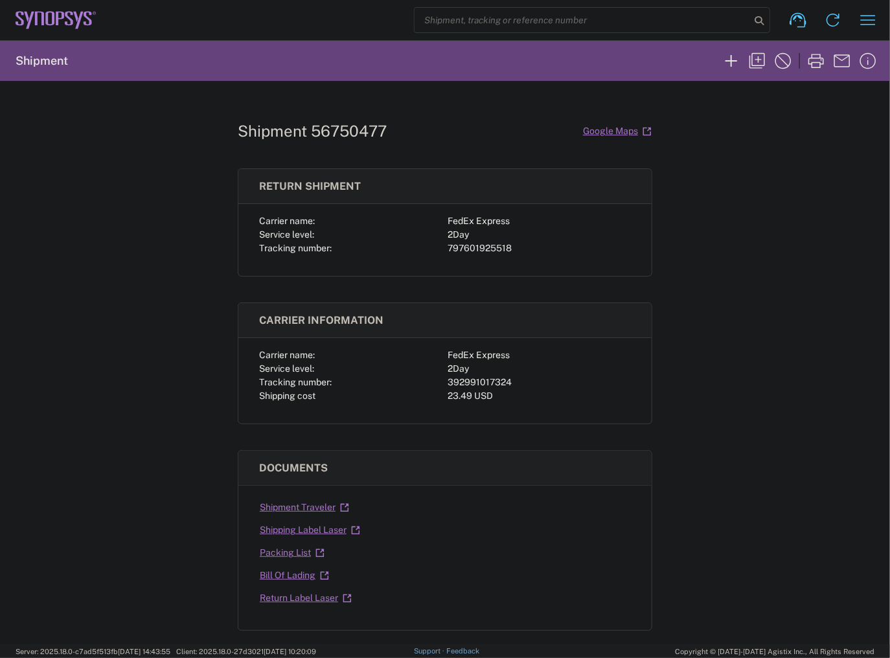
click at [482, 242] on div "797601925518" at bounding box center [539, 249] width 183 height 14
copy div "797601925518"
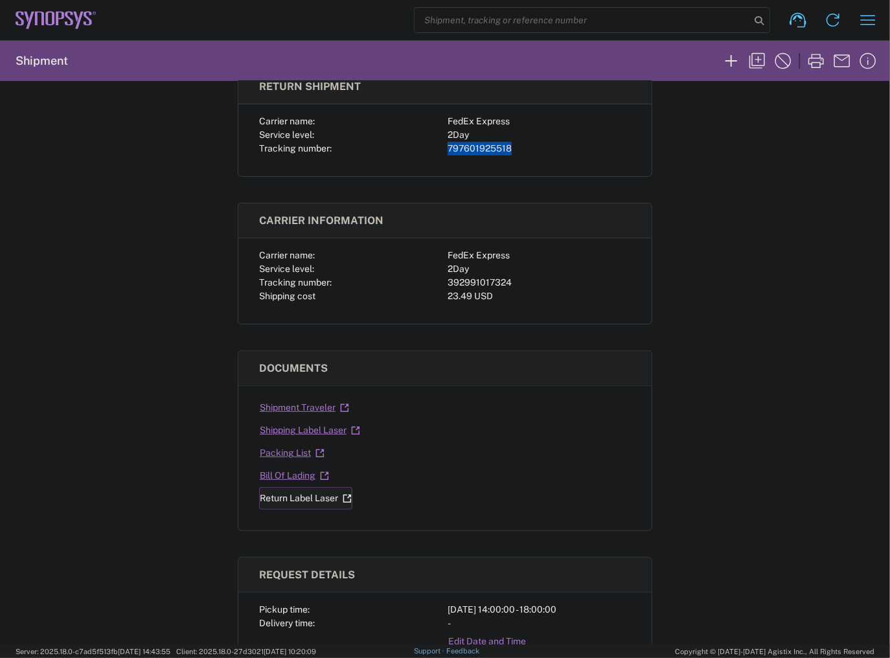
scroll to position [104, 0]
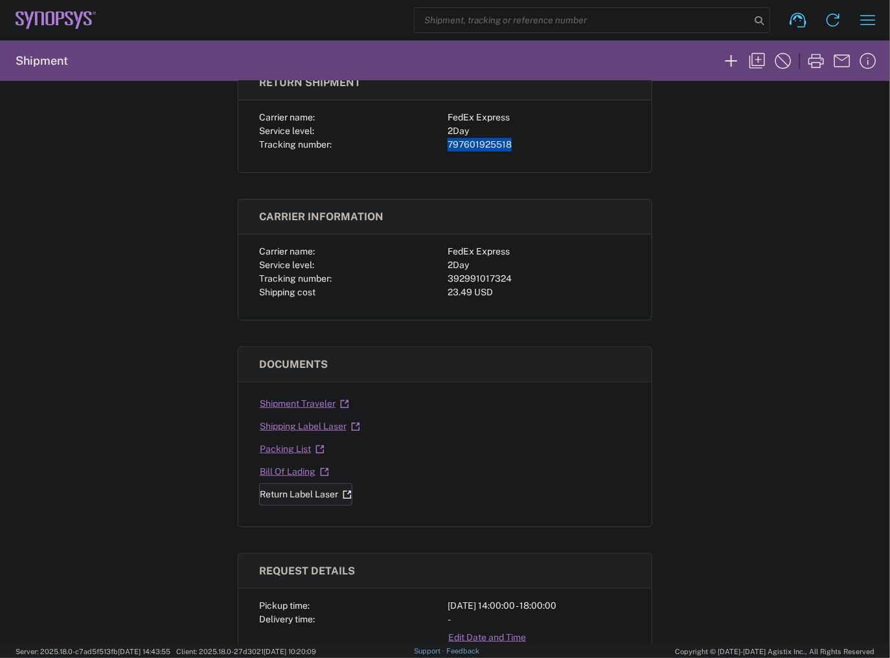
click at [297, 497] on link "Return Label Laser" at bounding box center [305, 494] width 93 height 23
click at [290, 407] on link "Shipment Traveler" at bounding box center [304, 403] width 91 height 23
click at [308, 428] on link "Shipping Label Laser" at bounding box center [310, 426] width 102 height 23
